Goal: Go to known website: Go to known website

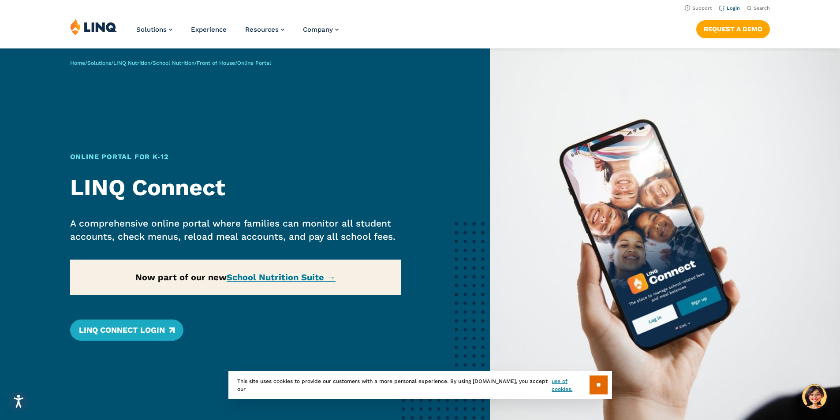
click at [731, 10] on link "Login" at bounding box center [729, 8] width 21 height 6
click at [136, 329] on link "LINQ Connect Login" at bounding box center [126, 330] width 113 height 21
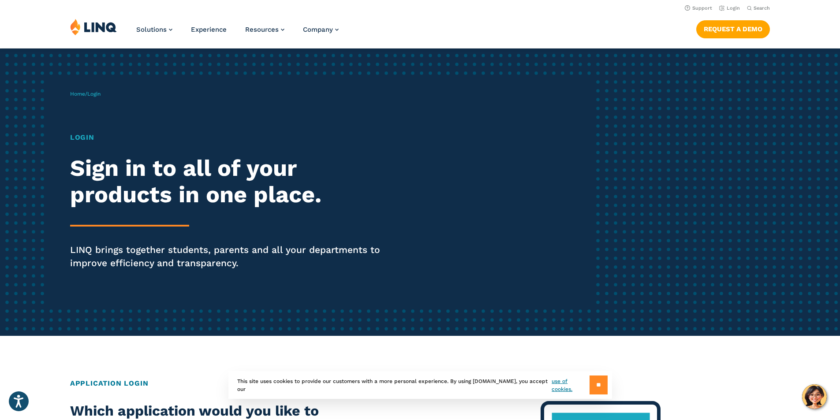
click at [603, 384] on input "**" at bounding box center [598, 384] width 18 height 19
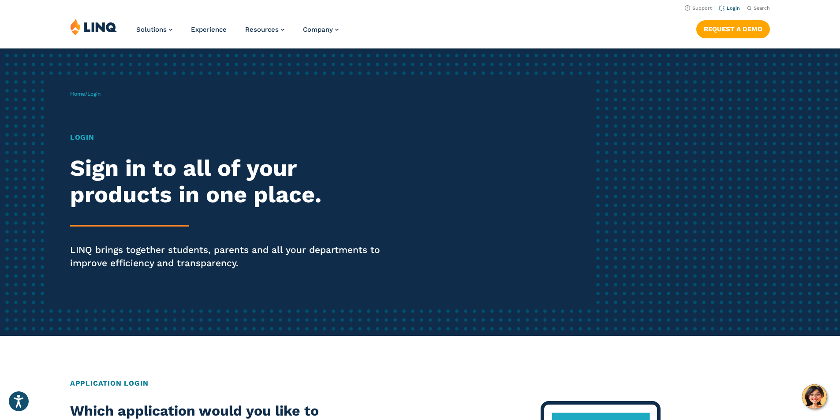
click at [732, 8] on link "Login" at bounding box center [729, 8] width 21 height 6
